Goal: Task Accomplishment & Management: Complete application form

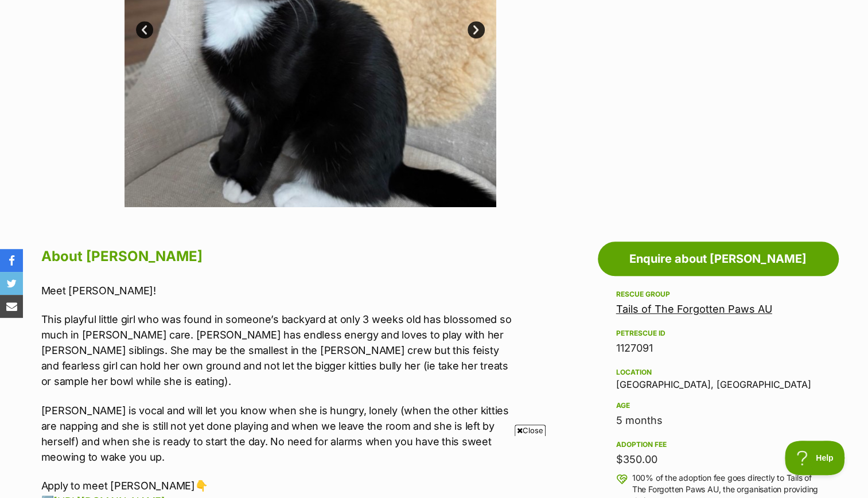
scroll to position [404, 0]
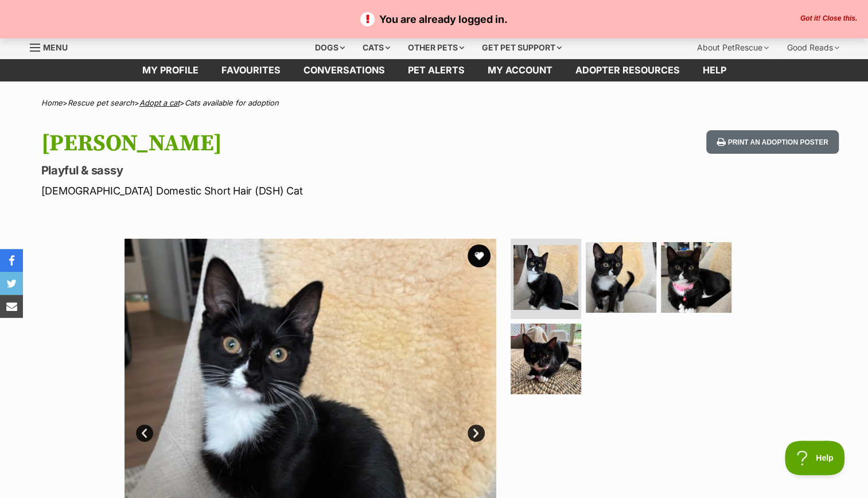
click at [172, 100] on link "Adopt a cat" at bounding box center [159, 102] width 40 height 9
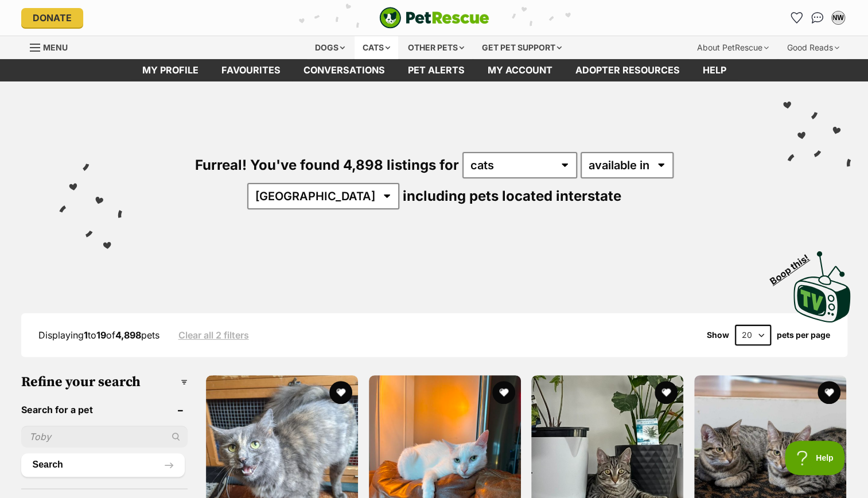
click at [383, 45] on div "Cats" at bounding box center [377, 47] width 44 height 23
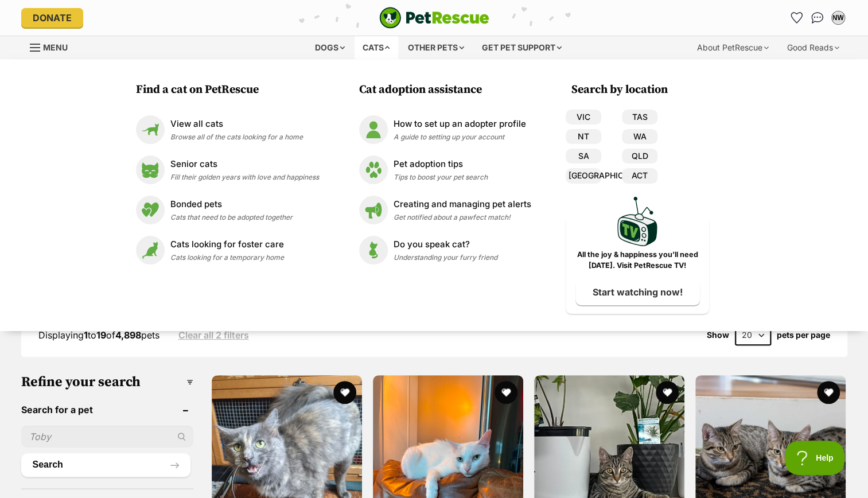
click at [382, 45] on div "Cats" at bounding box center [377, 47] width 44 height 23
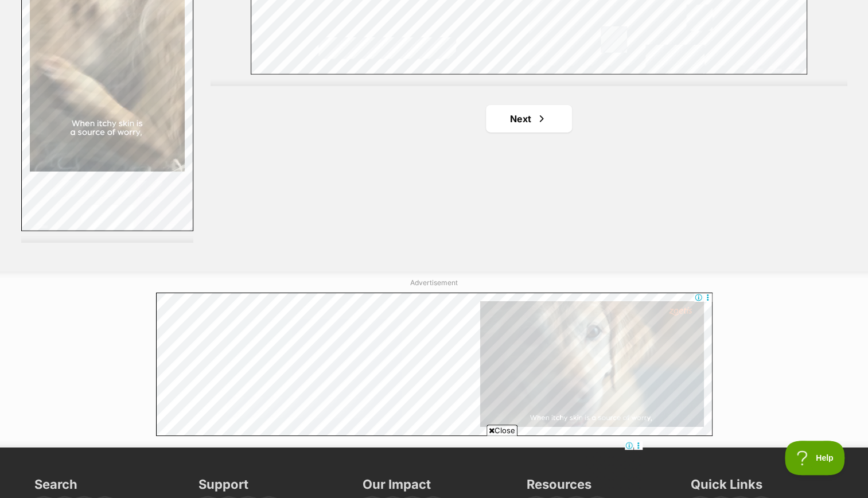
scroll to position [2183, 0]
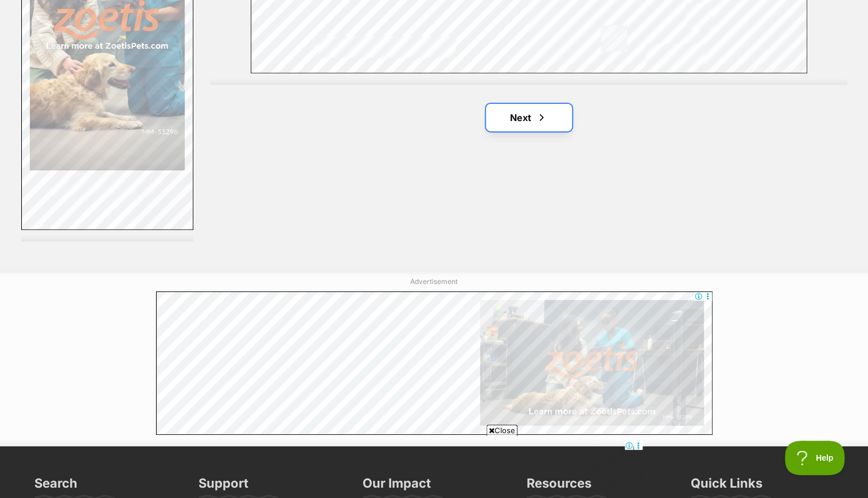
click at [512, 124] on link "Next" at bounding box center [529, 118] width 86 height 28
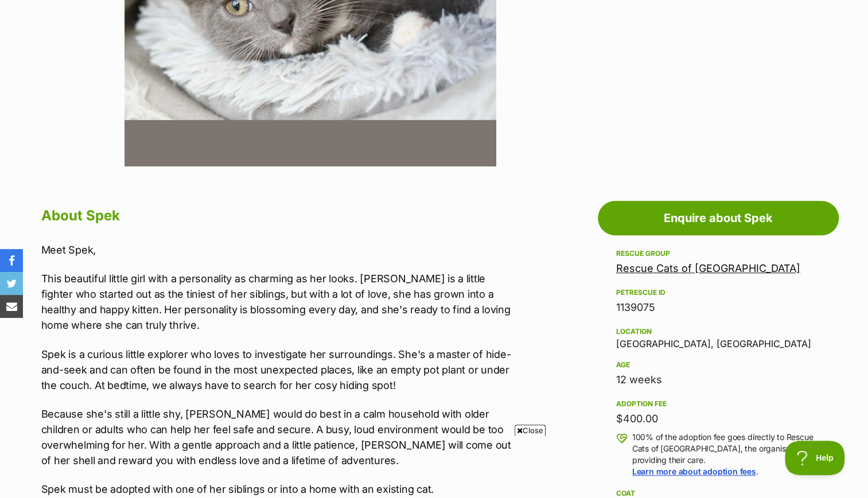
scroll to position [446, 0]
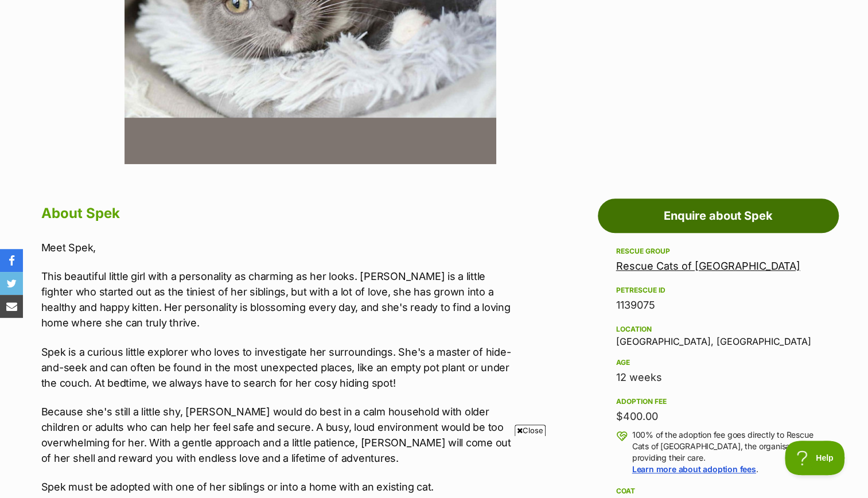
click at [659, 216] on link "Enquire about Spek" at bounding box center [718, 216] width 241 height 34
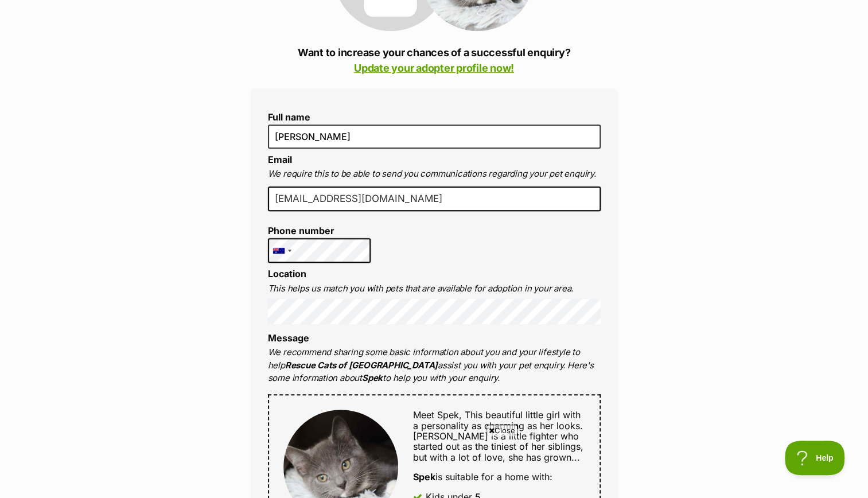
scroll to position [243, 0]
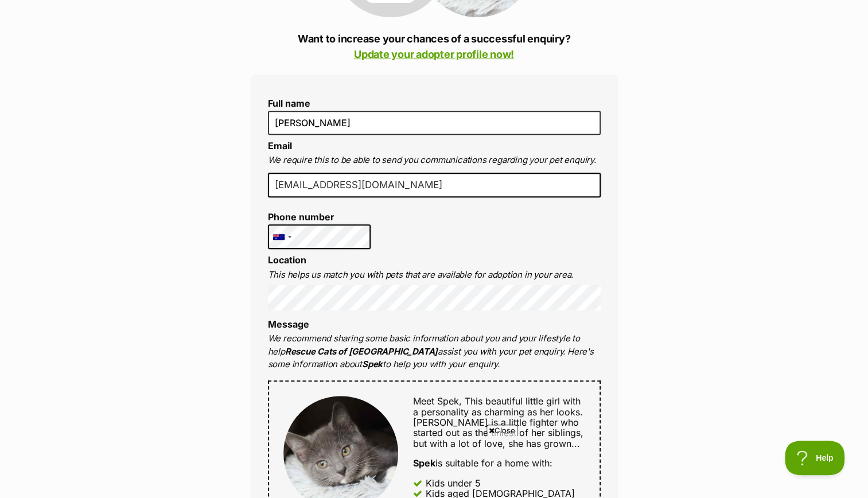
click at [547, 234] on div "Full name Nette Wong Email We require this to be able to send you communication…" at bounding box center [434, 445] width 367 height 740
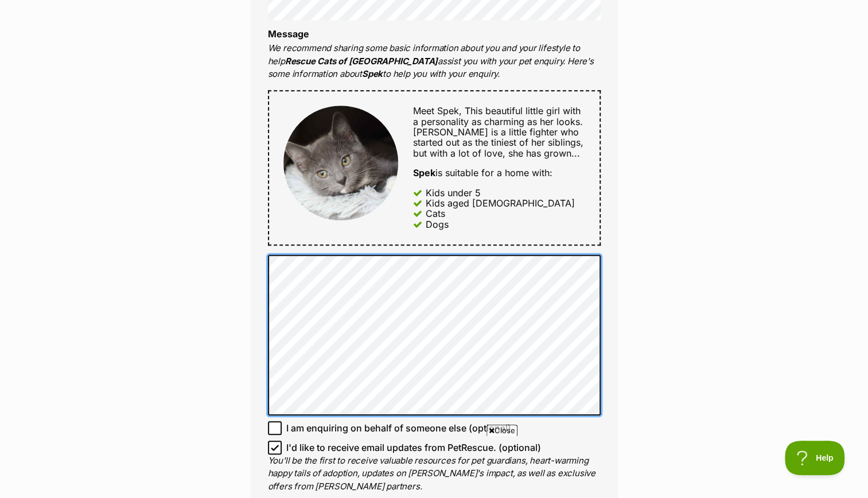
scroll to position [532, 0]
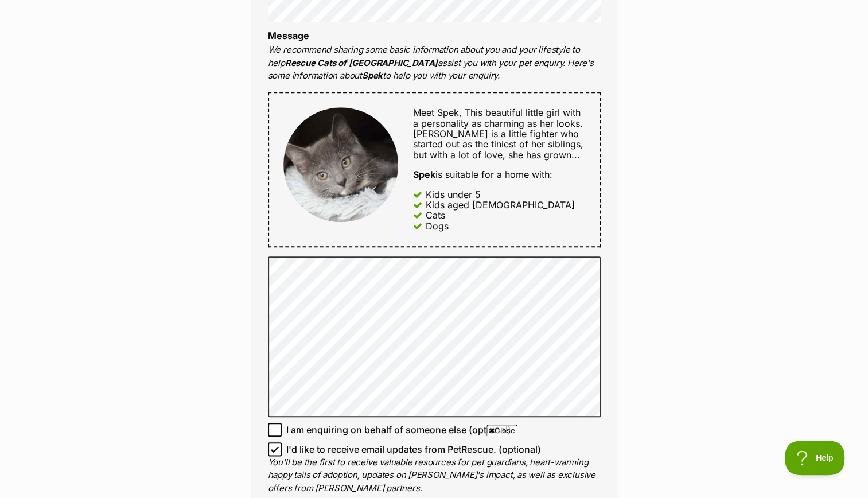
click at [172, 301] on div "Enquire about Spek Want to increase your chances of a successful enquiry? Updat…" at bounding box center [434, 316] width 868 height 1487
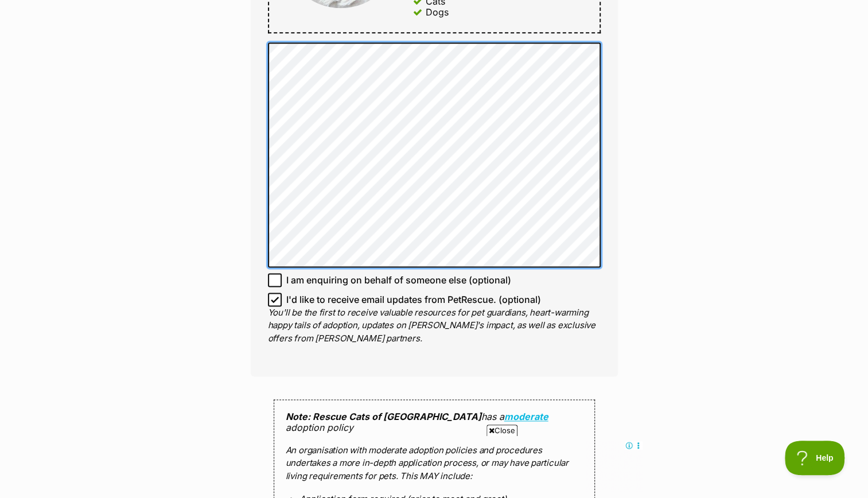
scroll to position [749, 0]
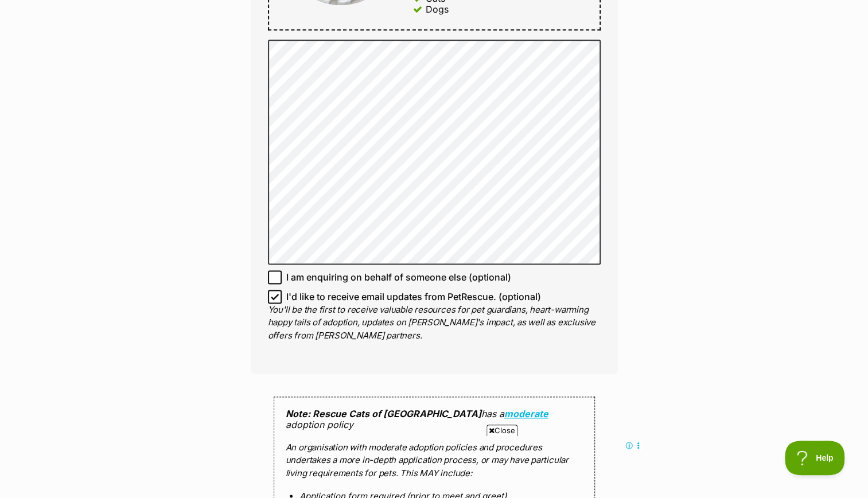
click at [275, 293] on icon at bounding box center [275, 297] width 8 height 8
click at [275, 293] on input "I'd like to receive email updates from PetRescue. (optional)" at bounding box center [275, 297] width 14 height 14
checkbox input "false"
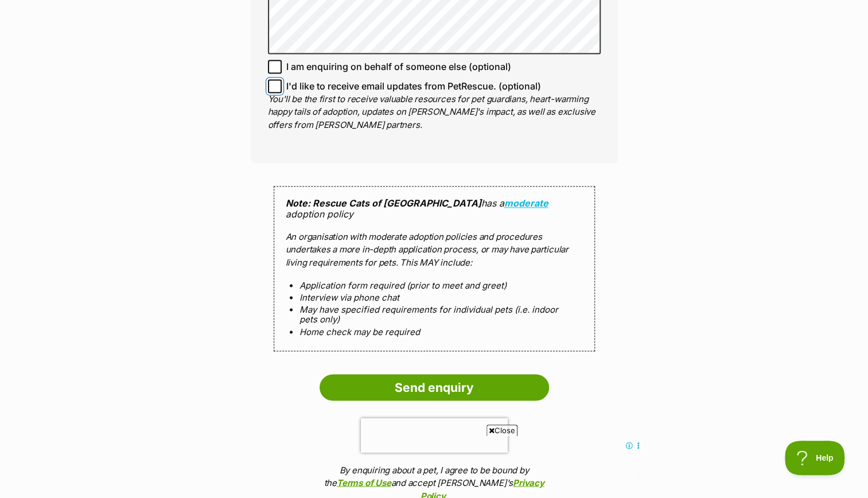
scroll to position [963, 0]
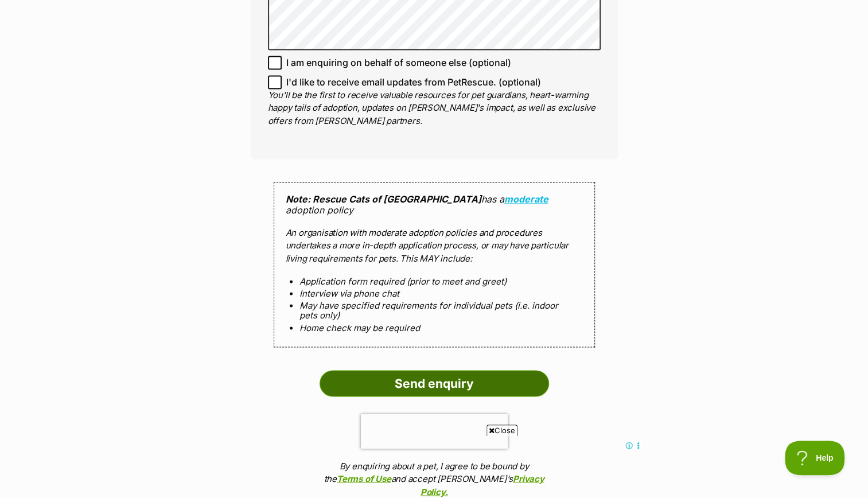
click at [389, 370] on input "Send enquiry" at bounding box center [435, 383] width 230 height 26
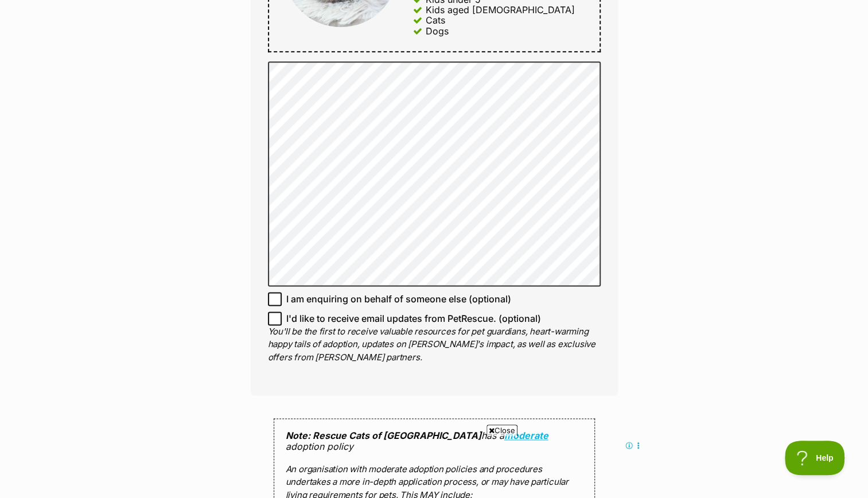
scroll to position [726, 0]
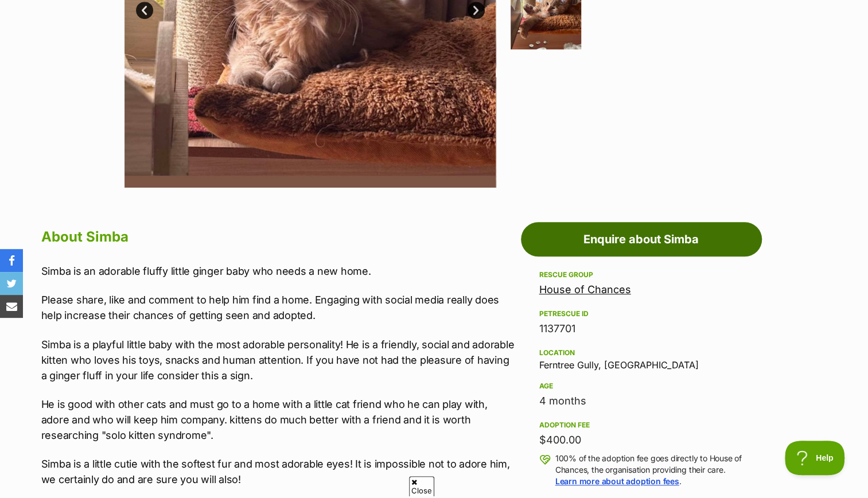
scroll to position [424, 0]
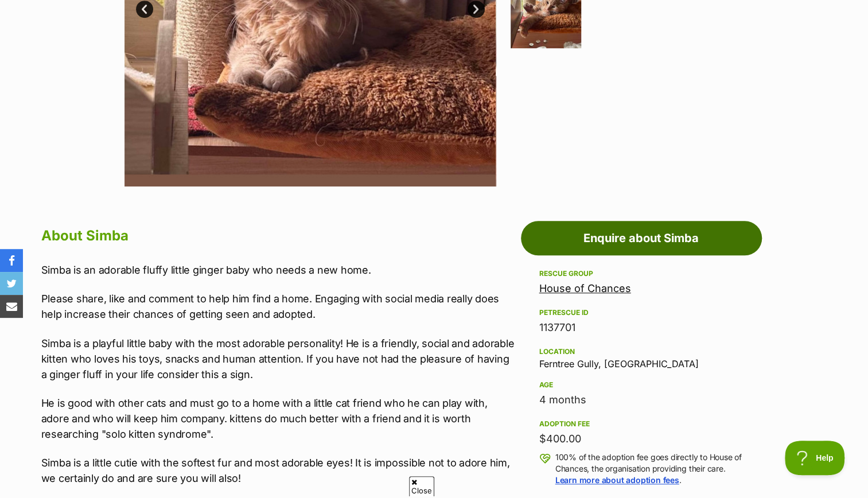
click at [594, 228] on link "Enquire about Simba" at bounding box center [641, 238] width 241 height 34
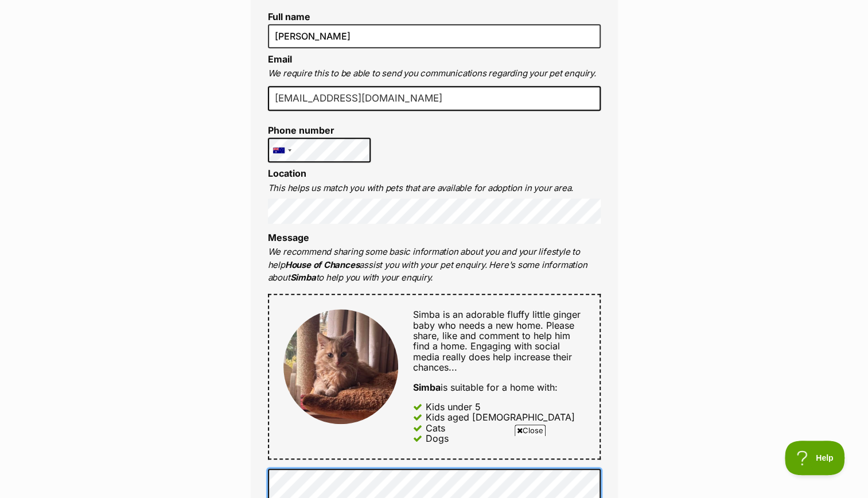
scroll to position [331, 0]
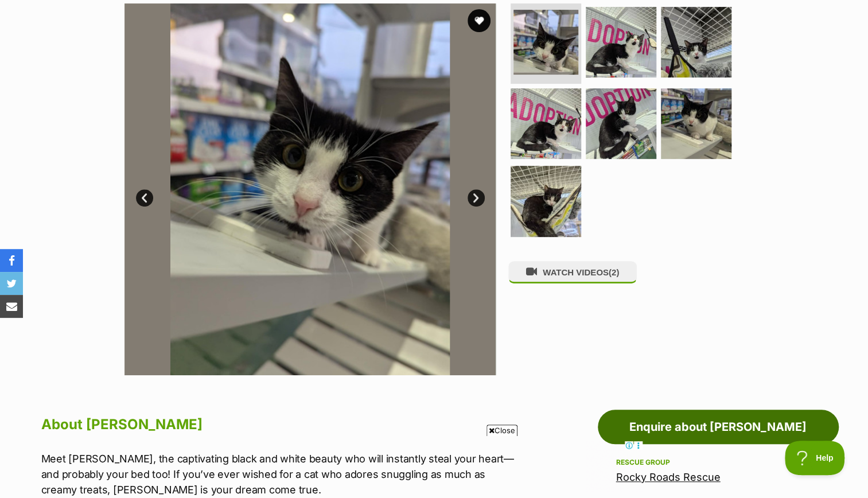
scroll to position [243, 0]
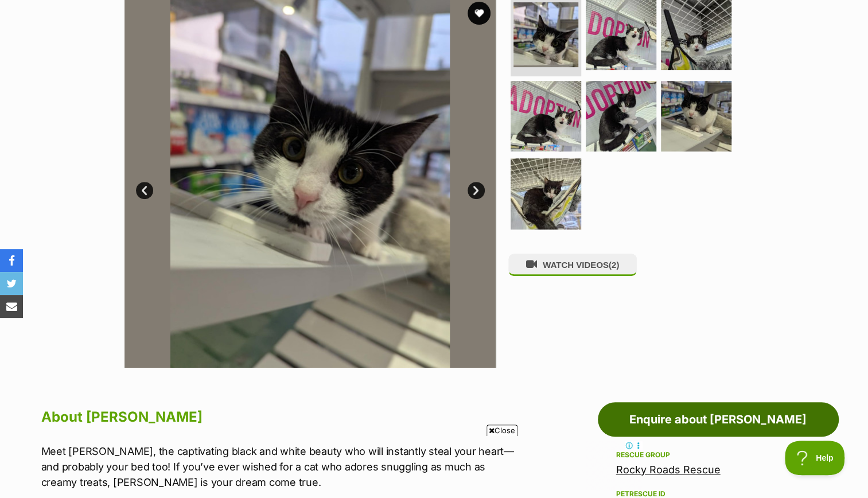
click at [701, 415] on link "Enquire about [PERSON_NAME]" at bounding box center [718, 419] width 241 height 34
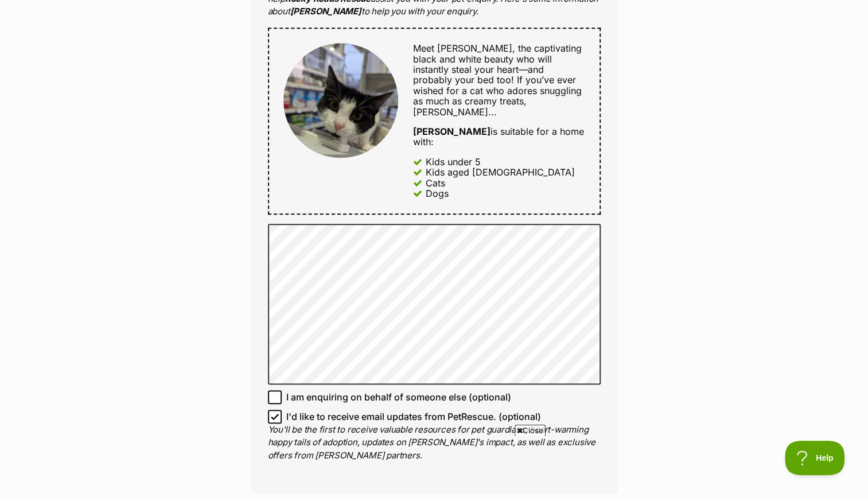
scroll to position [596, 0]
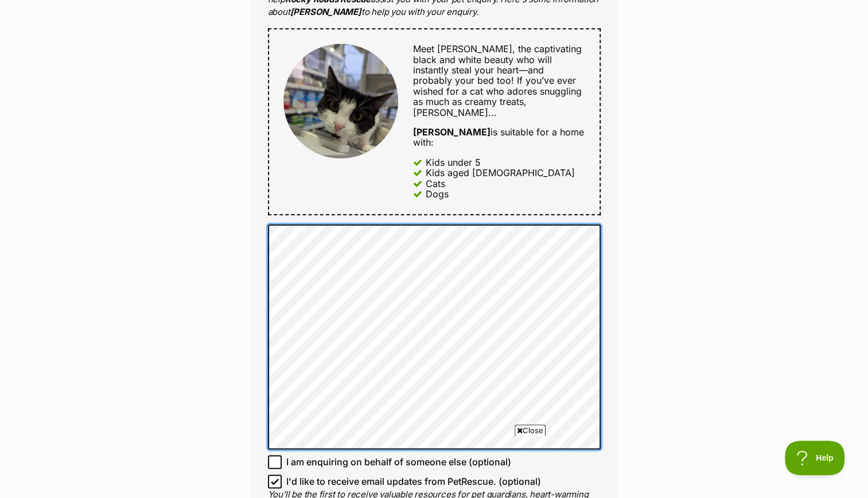
click at [259, 207] on div "Full name [PERSON_NAME] Email We require this to be able to send you communicat…" at bounding box center [434, 140] width 367 height 835
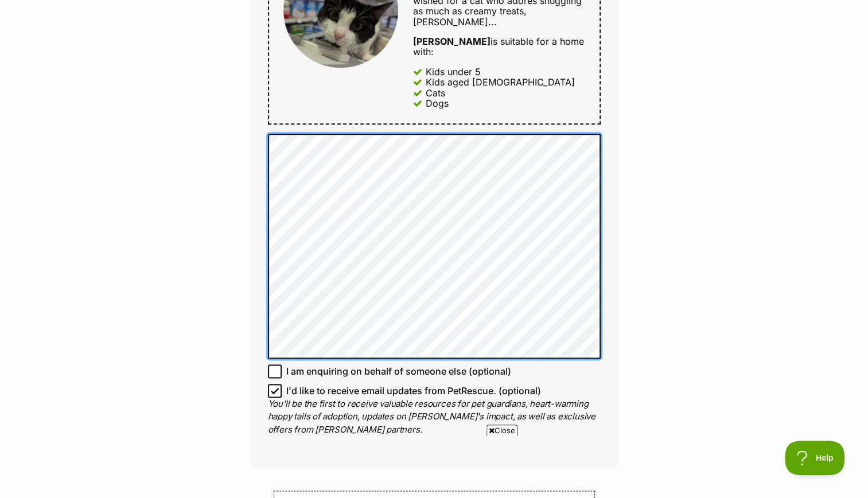
scroll to position [0, 0]
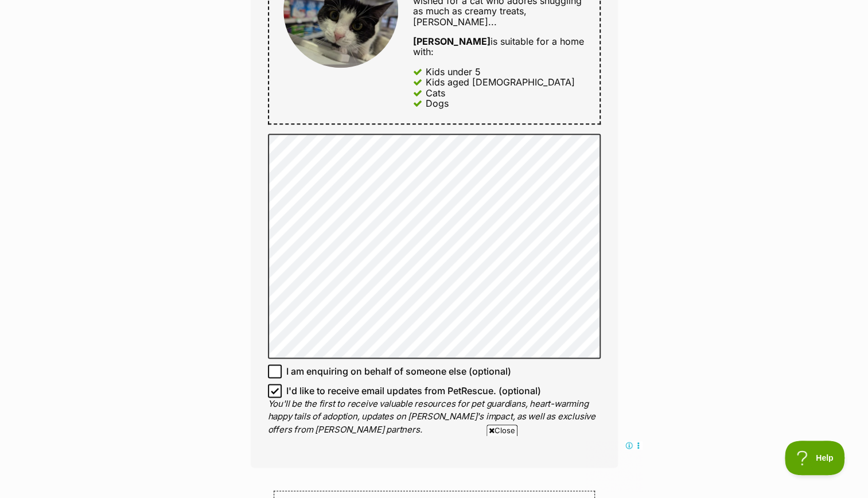
click at [274, 387] on icon at bounding box center [275, 391] width 8 height 8
click at [274, 384] on input "I'd like to receive email updates from PetRescue. (optional)" at bounding box center [275, 391] width 14 height 14
checkbox input "false"
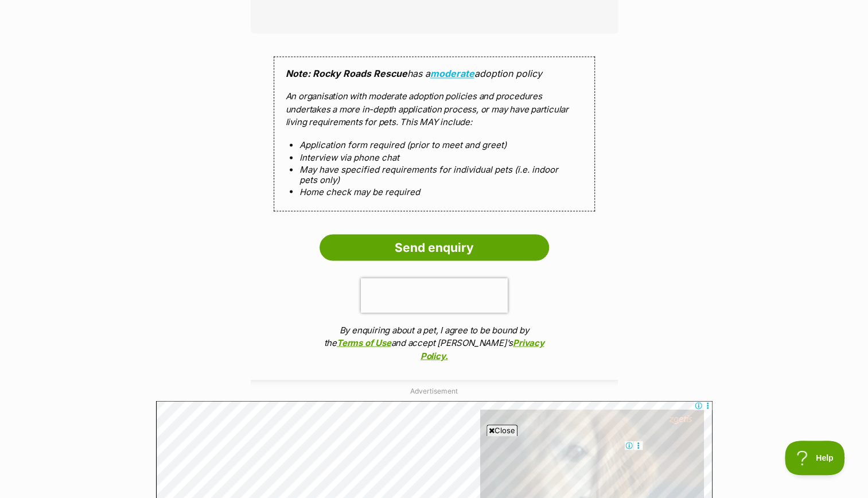
scroll to position [1121, 0]
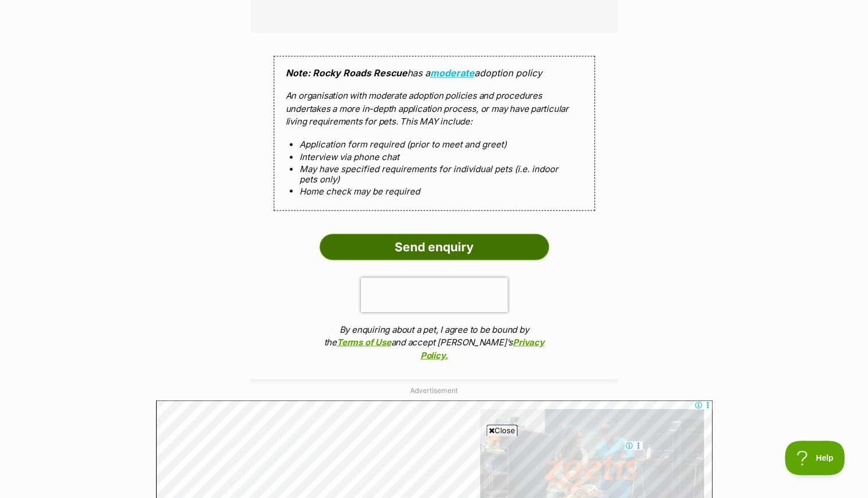
click at [380, 234] on input "Send enquiry" at bounding box center [435, 247] width 230 height 26
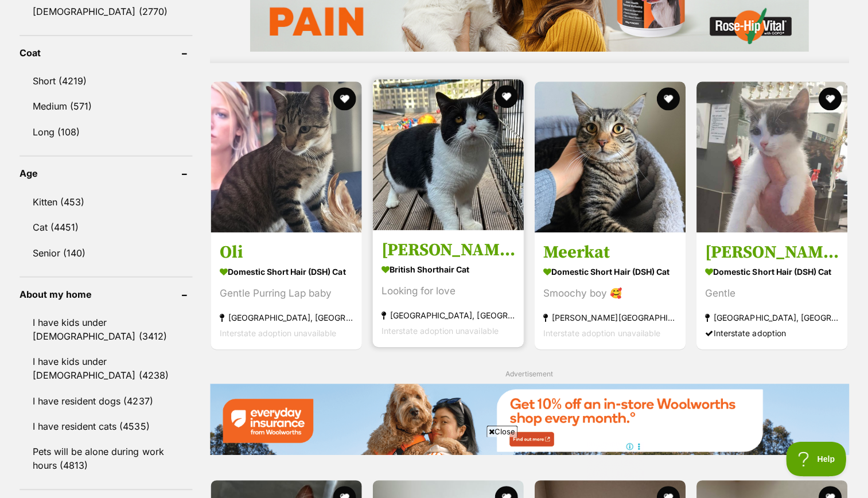
scroll to position [1050, 0]
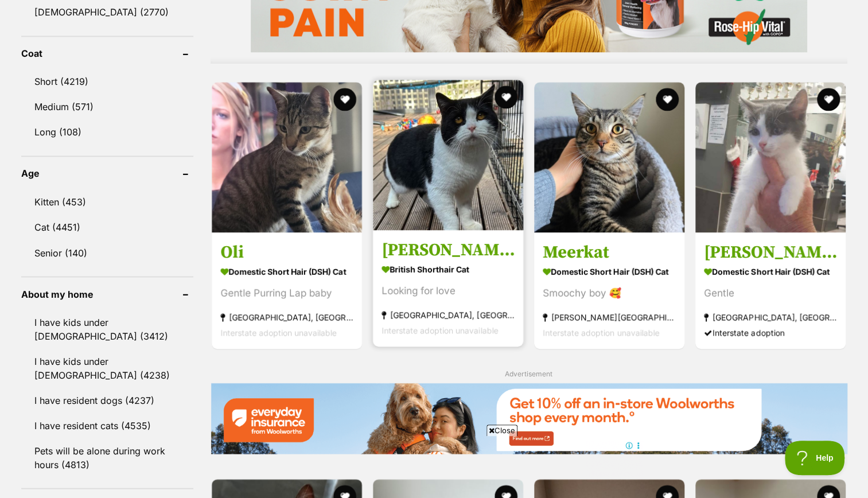
click at [422, 282] on div "Looking for love" at bounding box center [448, 289] width 133 height 15
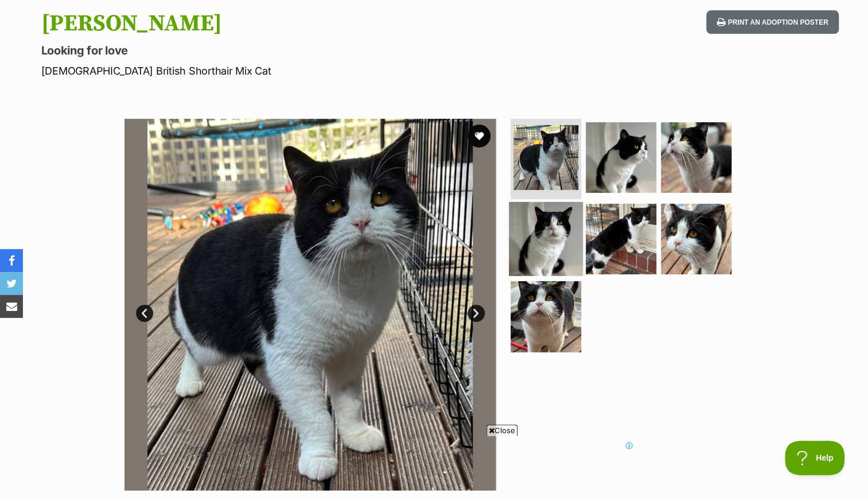
click at [568, 210] on img at bounding box center [546, 238] width 74 height 74
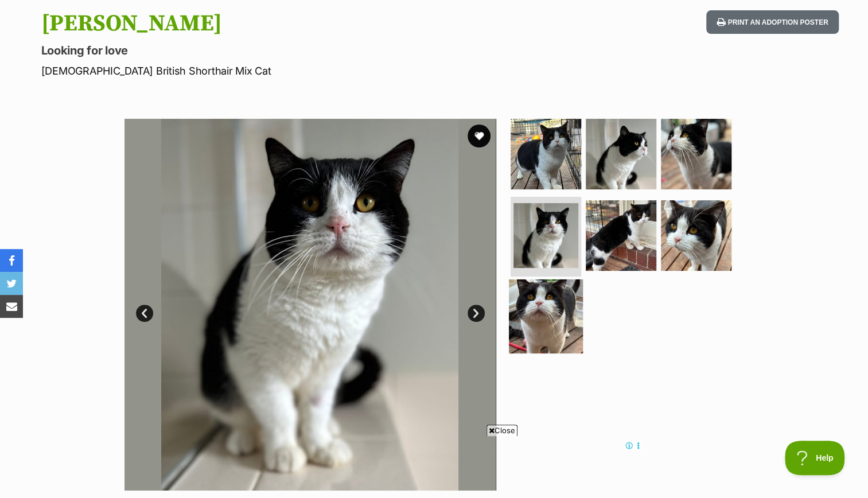
click at [546, 305] on img at bounding box center [546, 316] width 74 height 74
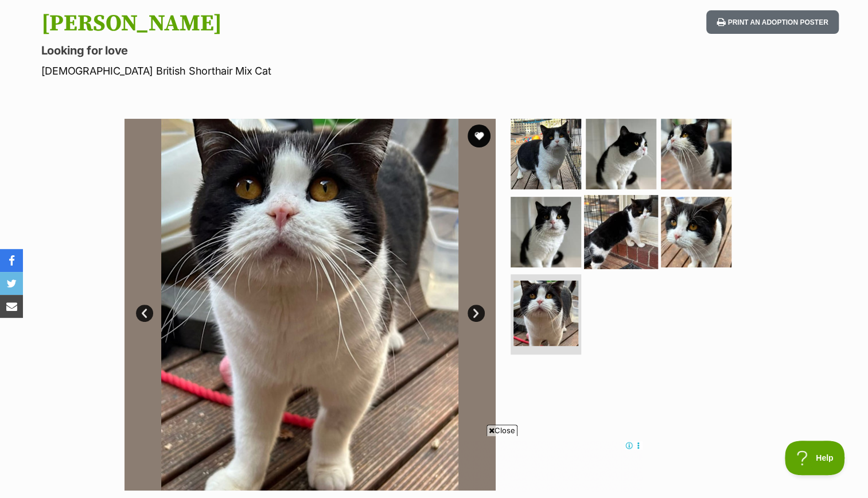
click at [619, 238] on img at bounding box center [621, 232] width 74 height 74
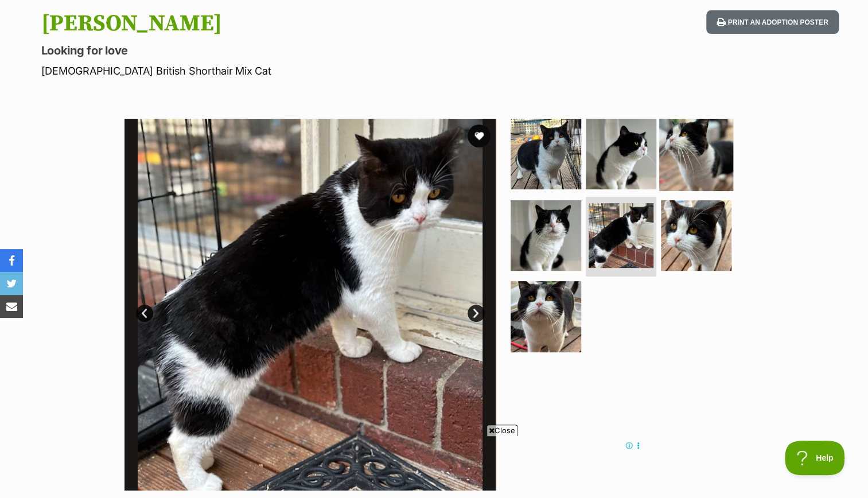
click at [664, 165] on img at bounding box center [696, 154] width 74 height 74
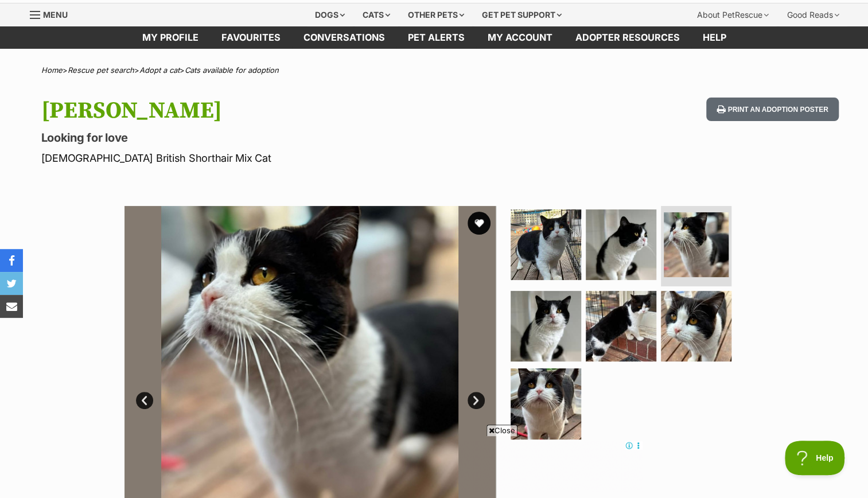
scroll to position [29, 0]
